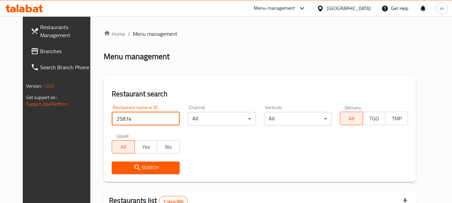
scroll to position [90, 0]
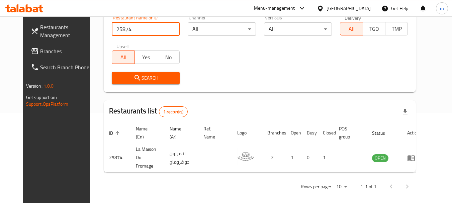
click at [366, 6] on div "Kuwait" at bounding box center [348, 8] width 44 height 7
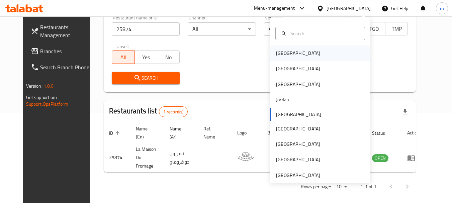
click at [294, 49] on div "[GEOGRAPHIC_DATA]" at bounding box center [320, 52] width 100 height 15
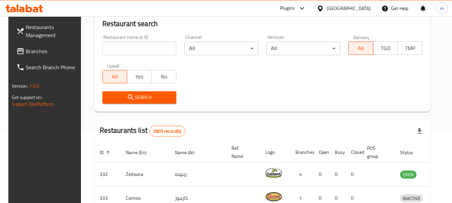
scroll to position [90, 0]
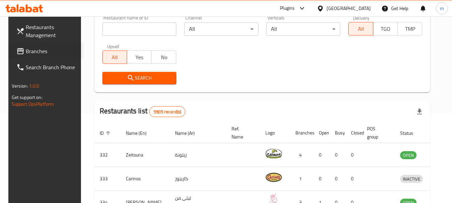
click at [3, 48] on div "Branches" at bounding box center [43, 51] width 81 height 16
click at [46, 51] on span "Branches" at bounding box center [52, 51] width 53 height 8
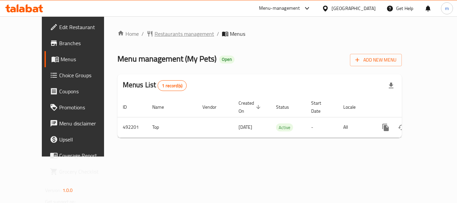
click at [168, 30] on span "Restaurants management" at bounding box center [184, 34] width 60 height 8
click at [154, 34] on span "Restaurants management" at bounding box center [184, 34] width 60 height 8
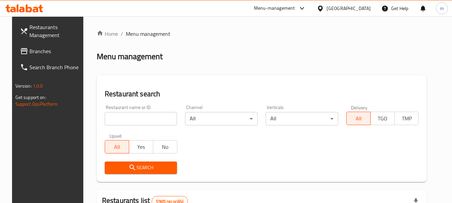
click at [138, 117] on input "search" at bounding box center [141, 118] width 73 height 13
paste input "634199"
type input "634199"
click button "Search" at bounding box center [141, 168] width 73 height 12
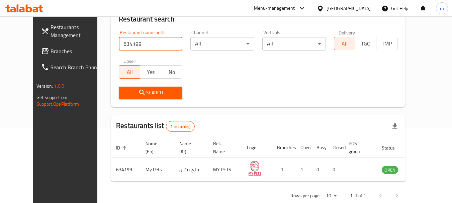
scroll to position [79, 0]
